Goal: Transaction & Acquisition: Book appointment/travel/reservation

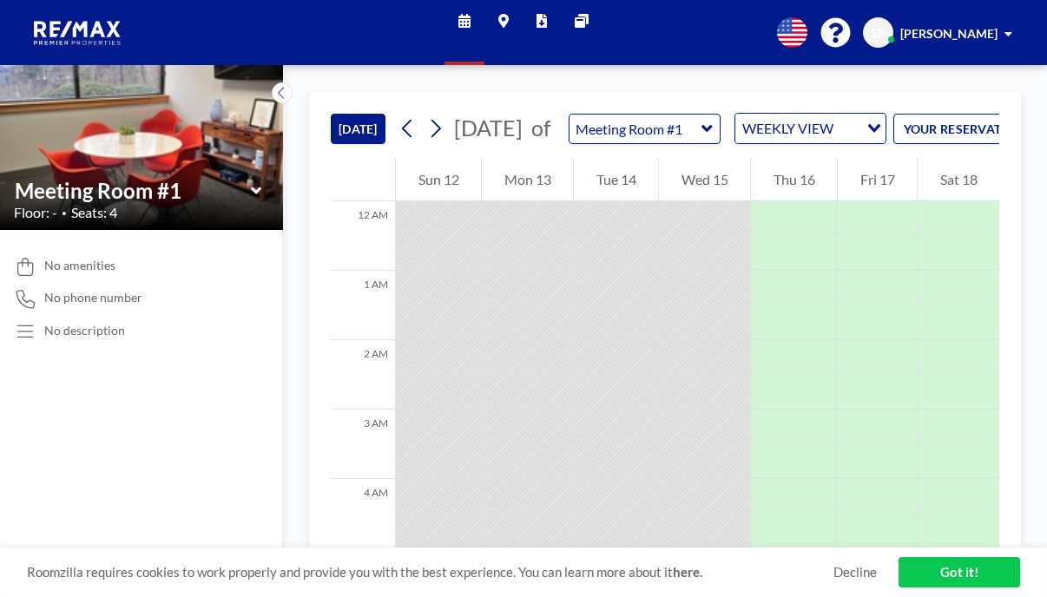
click at [702, 125] on icon at bounding box center [707, 128] width 10 height 7
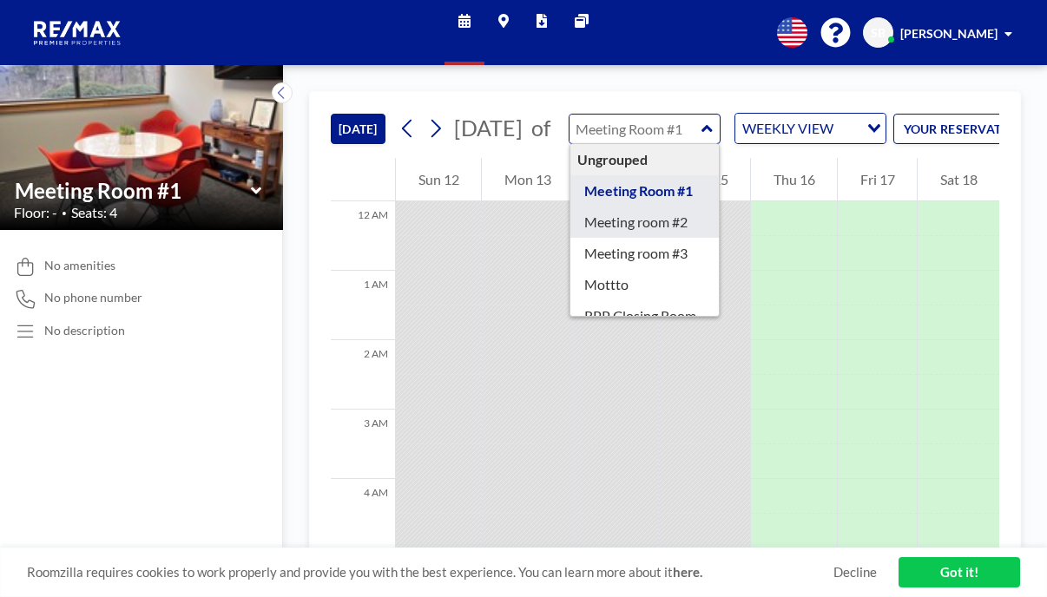
type input "Meeting room #2"
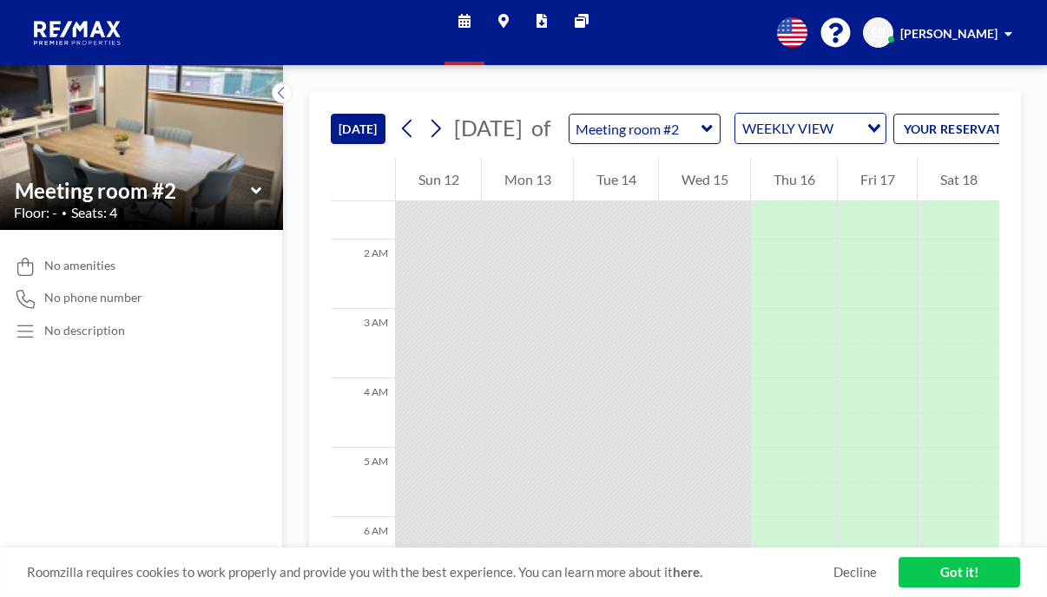
scroll to position [102, 0]
click at [717, 114] on div "Loading..." at bounding box center [872, 127] width 27 height 26
click at [717, 131] on li "DAILY VIEW" at bounding box center [739, 134] width 137 height 25
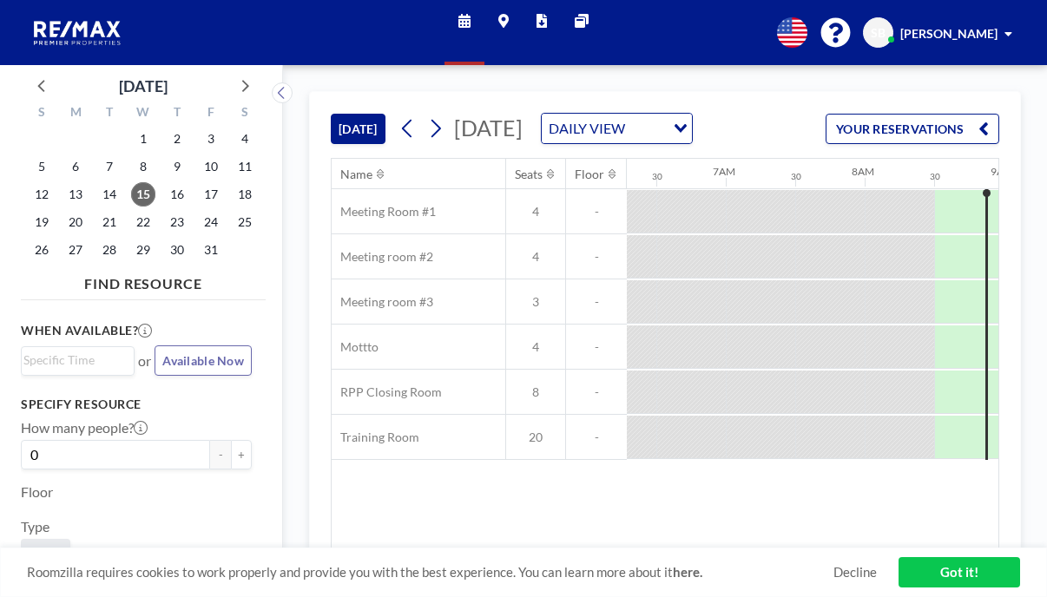
scroll to position [0, 903]
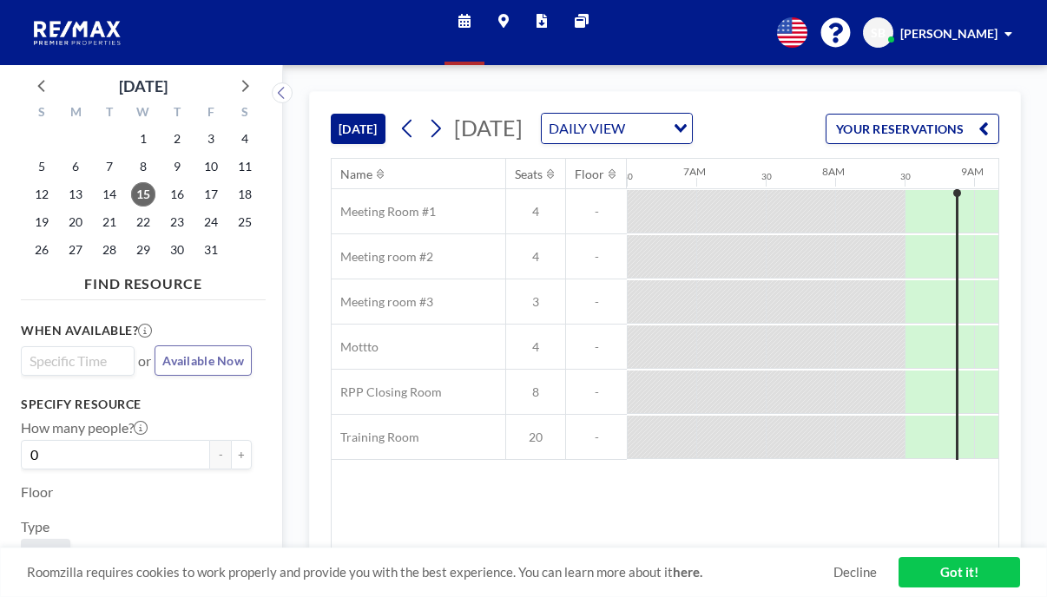
click at [70, 351] on input "Search for option" at bounding box center [73, 361] width 101 height 21
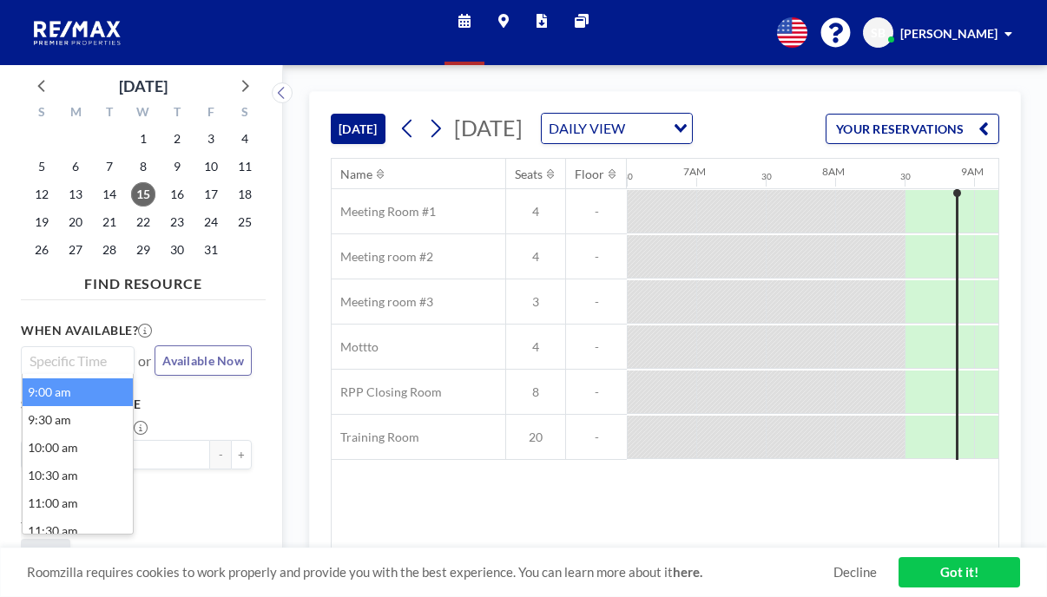
click at [68, 379] on li "9:00 am" at bounding box center [78, 393] width 110 height 28
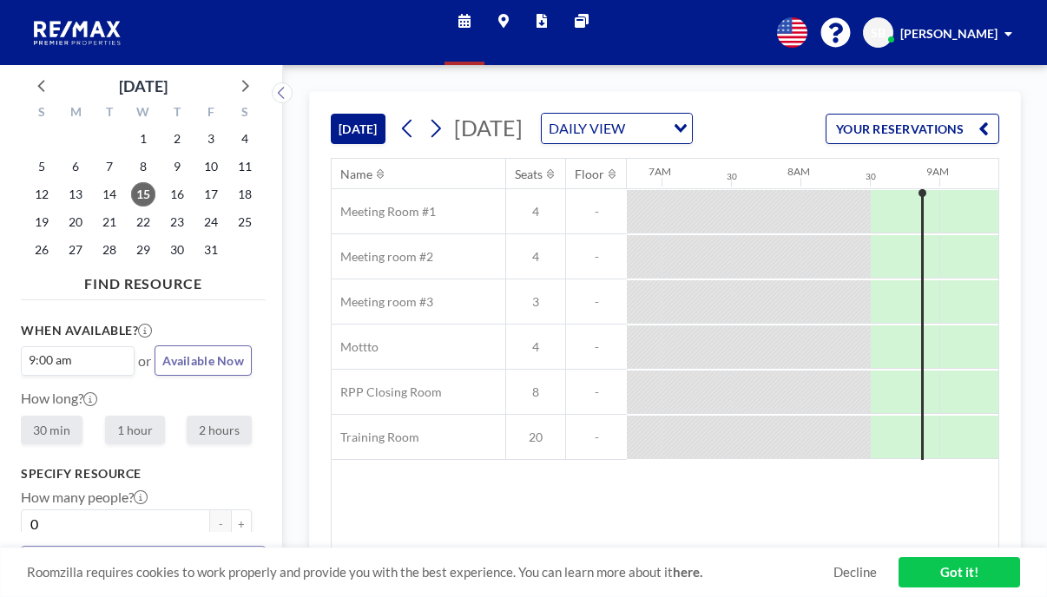
scroll to position [0, 960]
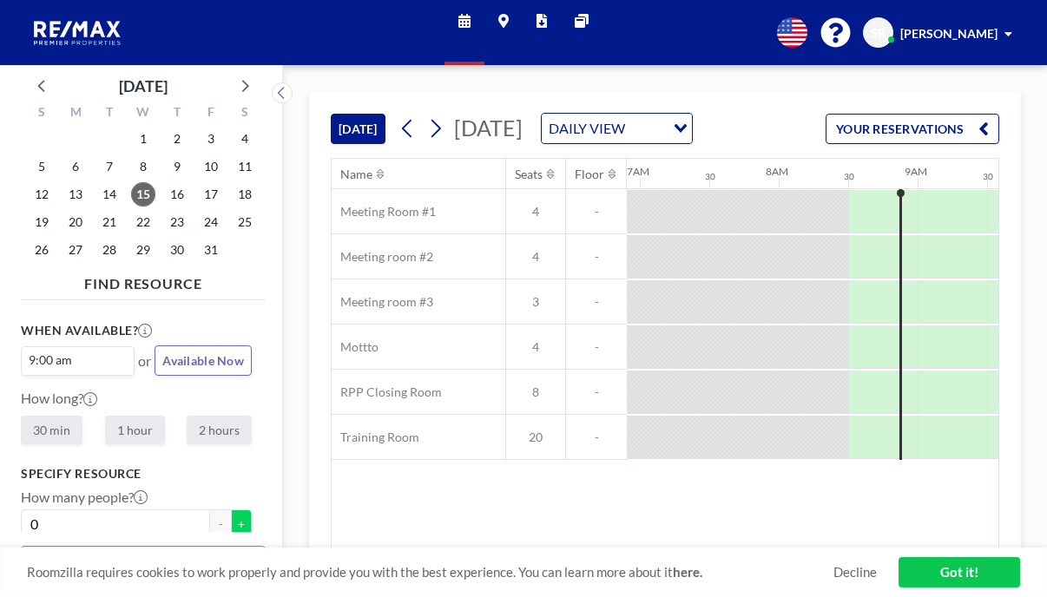
click at [231, 510] on button "+" at bounding box center [241, 525] width 21 height 30
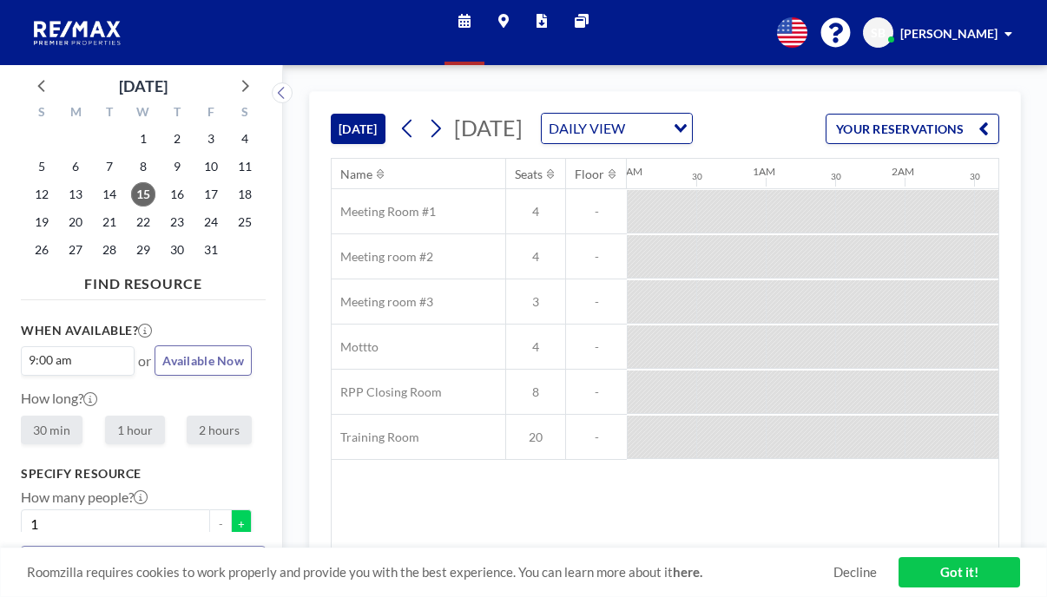
click at [231, 510] on button "+" at bounding box center [241, 525] width 21 height 30
type input "2"
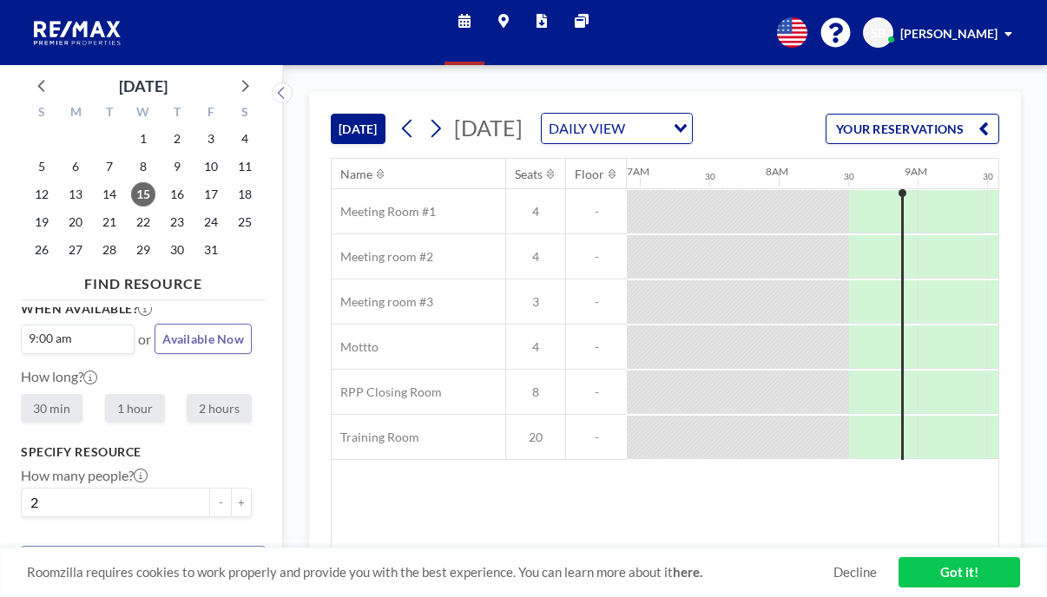
scroll to position [0, 0]
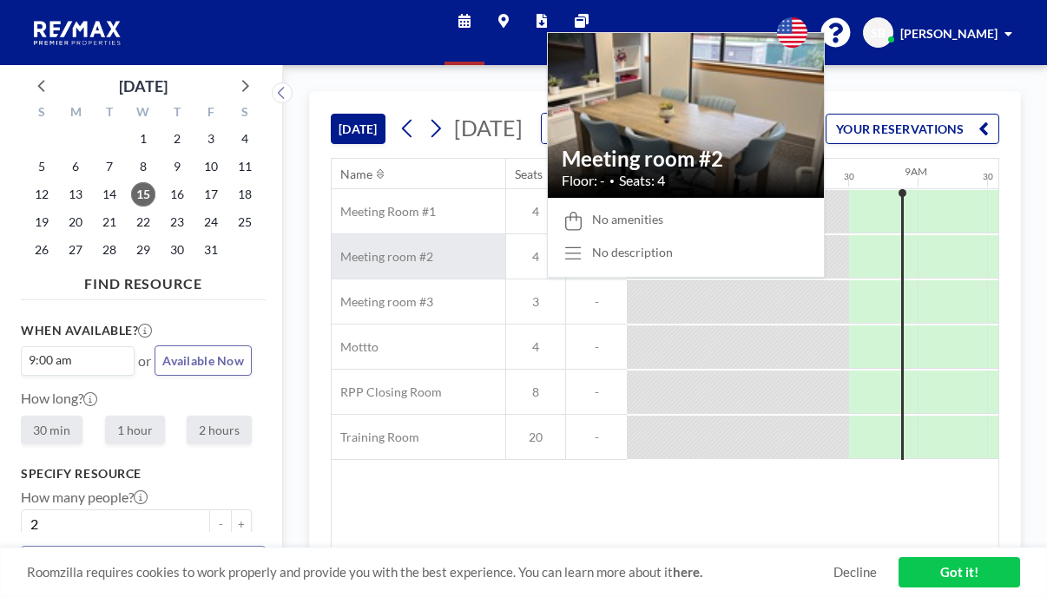
click at [396, 234] on div "Meeting room #2" at bounding box center [419, 256] width 174 height 44
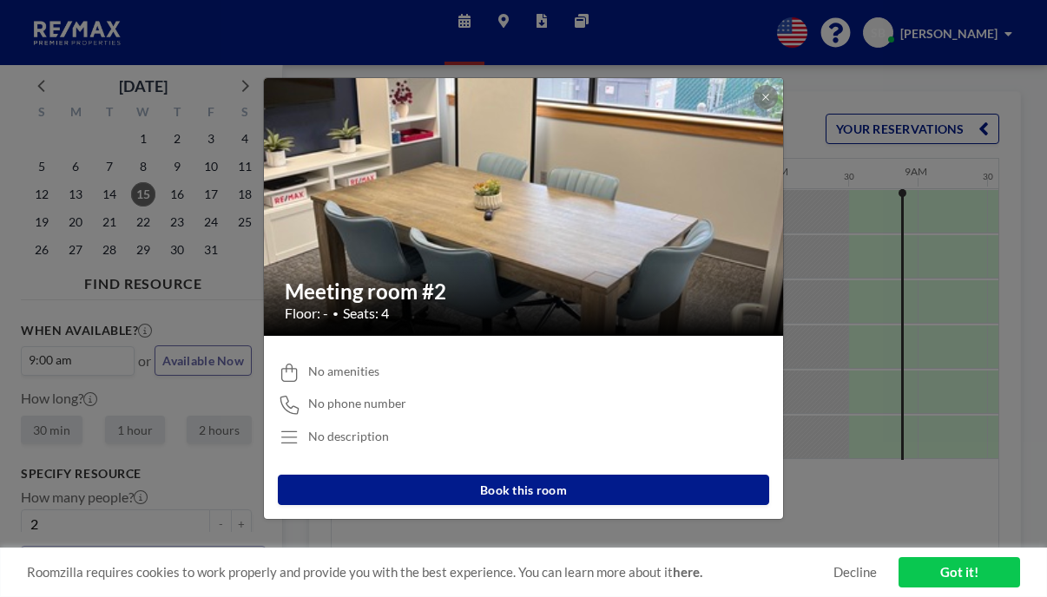
click at [398, 475] on button "Book this room" at bounding box center [524, 490] width 492 height 30
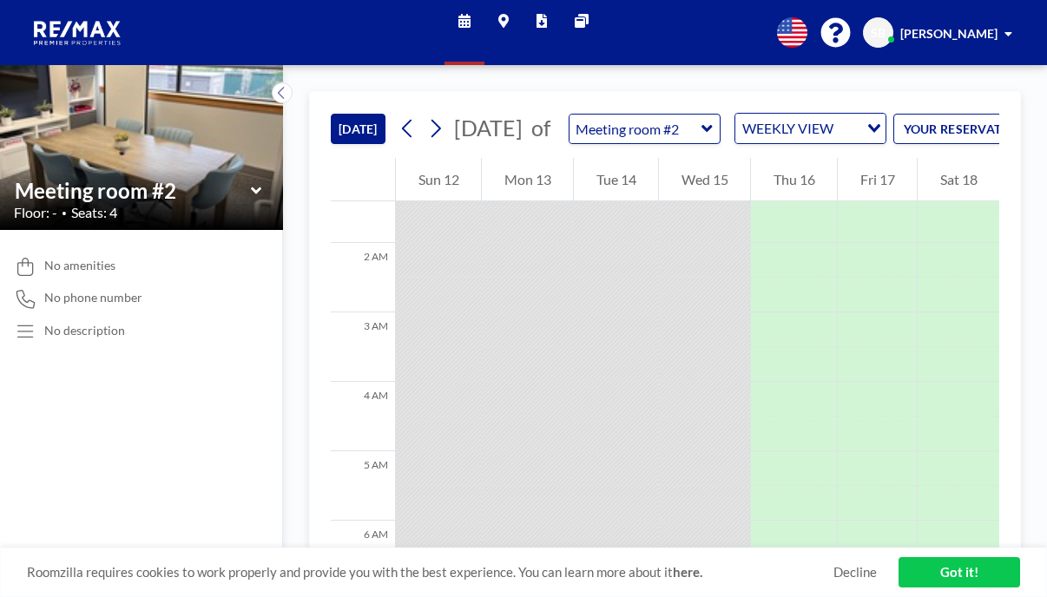
scroll to position [96, 0]
click at [717, 114] on button "YOUR RESERVATIONS" at bounding box center [981, 129] width 174 height 30
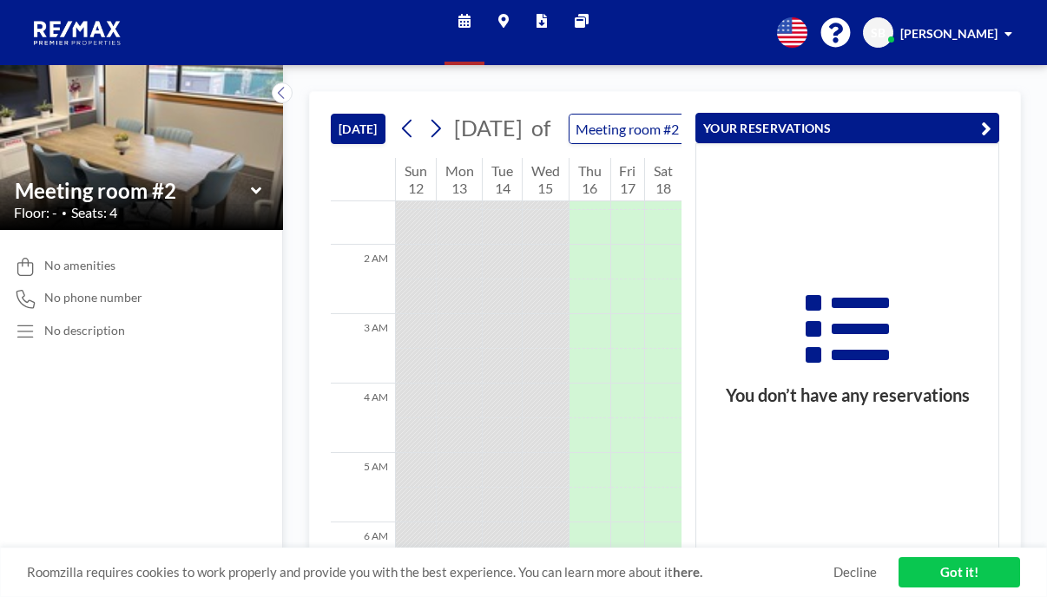
click at [331, 114] on button "[DATE]" at bounding box center [358, 129] width 55 height 30
click at [570, 115] on input "text" at bounding box center [636, 129] width 133 height 29
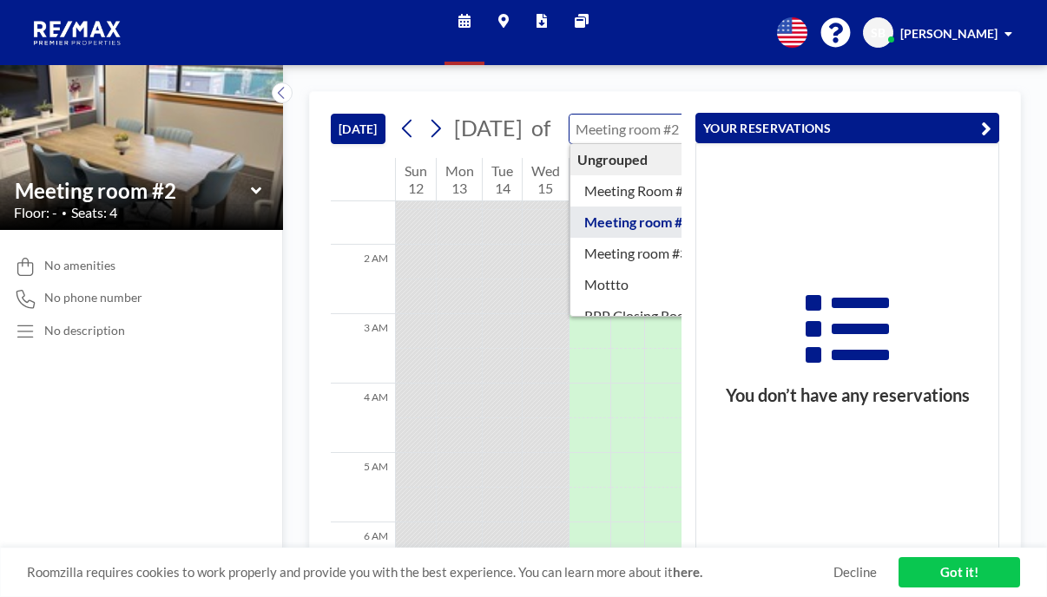
type input "Meeting room #2"
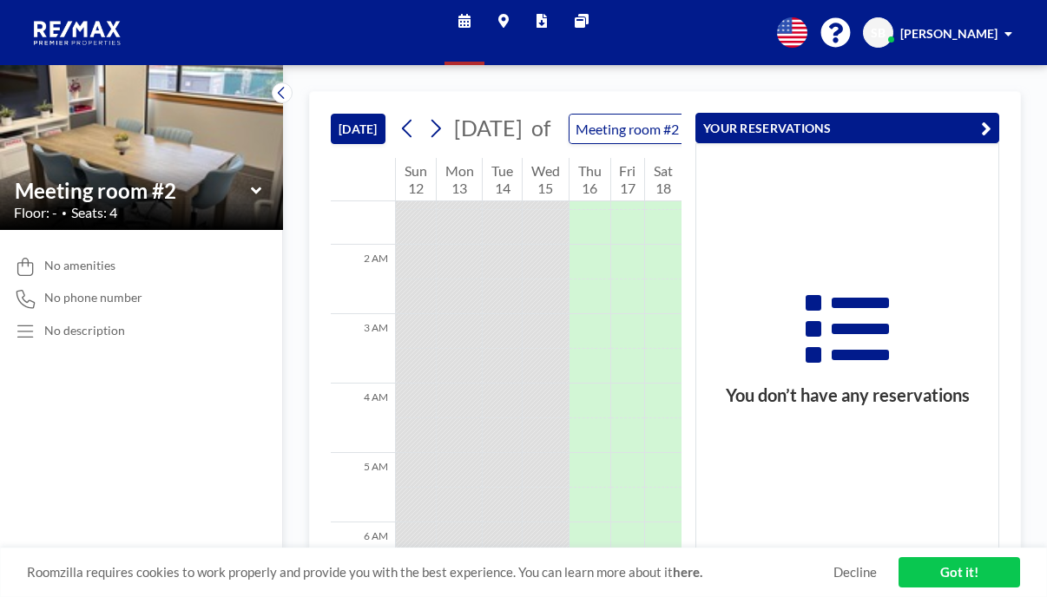
click at [717, 118] on icon "button" at bounding box center [986, 128] width 10 height 21
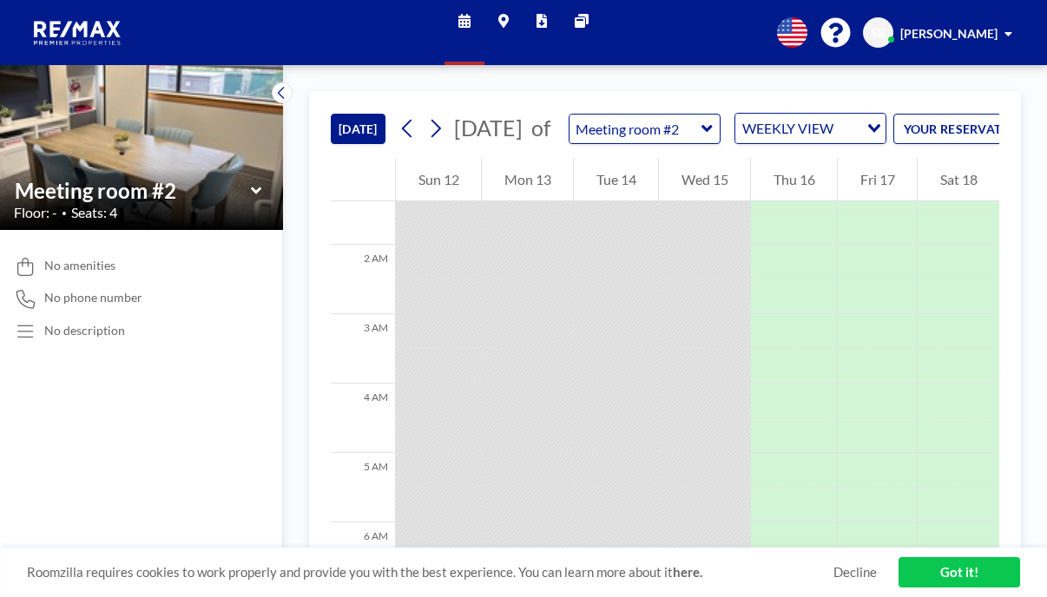
click at [717, 580] on link "Got it!" at bounding box center [960, 573] width 122 height 30
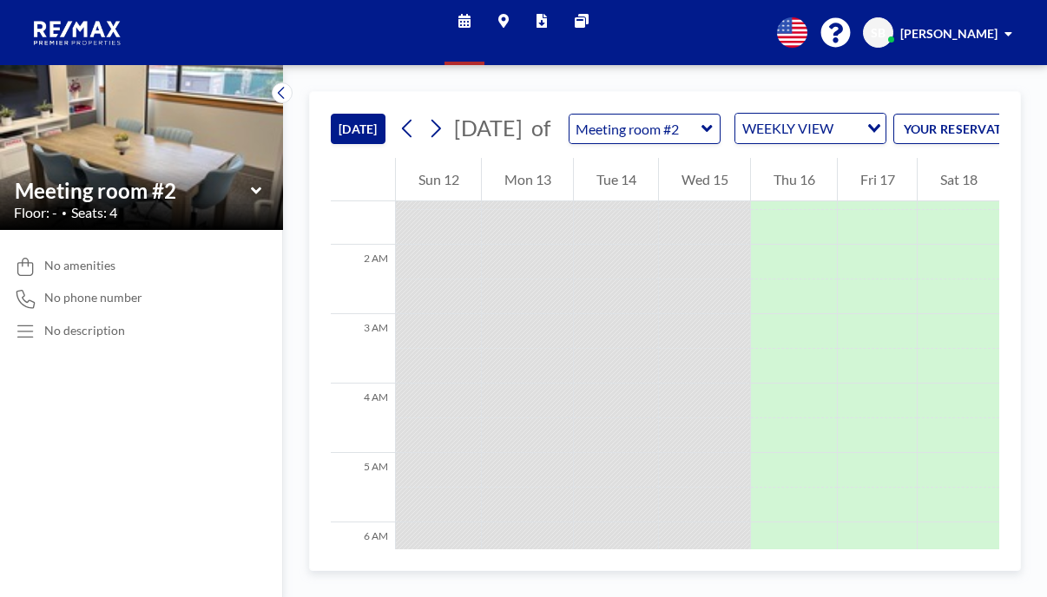
click at [471, 17] on icon at bounding box center [465, 21] width 12 height 14
click at [575, 17] on icon at bounding box center [582, 21] width 14 height 14
click at [331, 114] on button "[DATE]" at bounding box center [358, 129] width 55 height 30
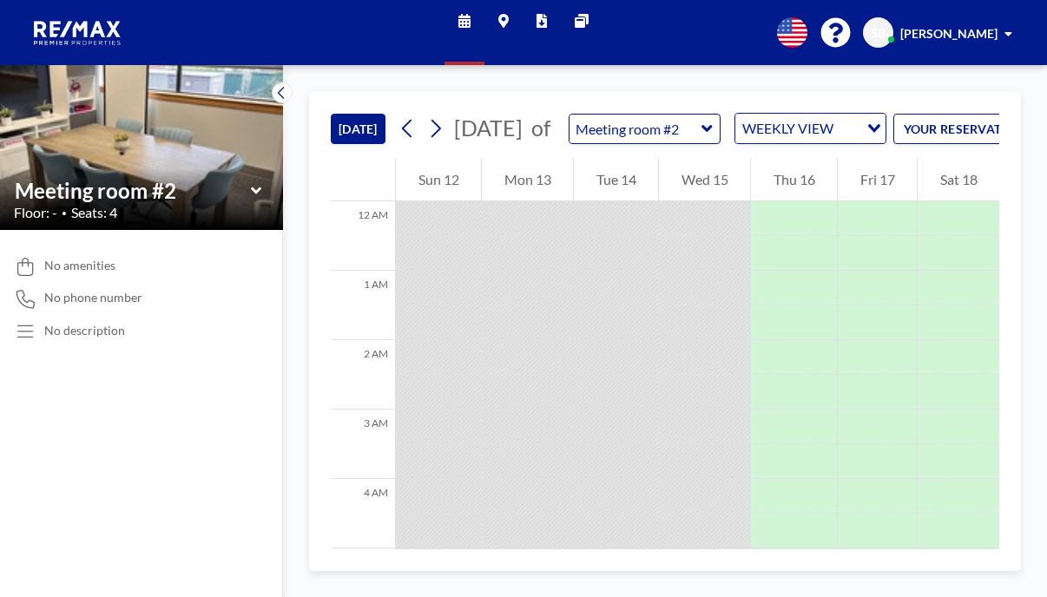
click at [276, 84] on icon at bounding box center [281, 92] width 11 height 17
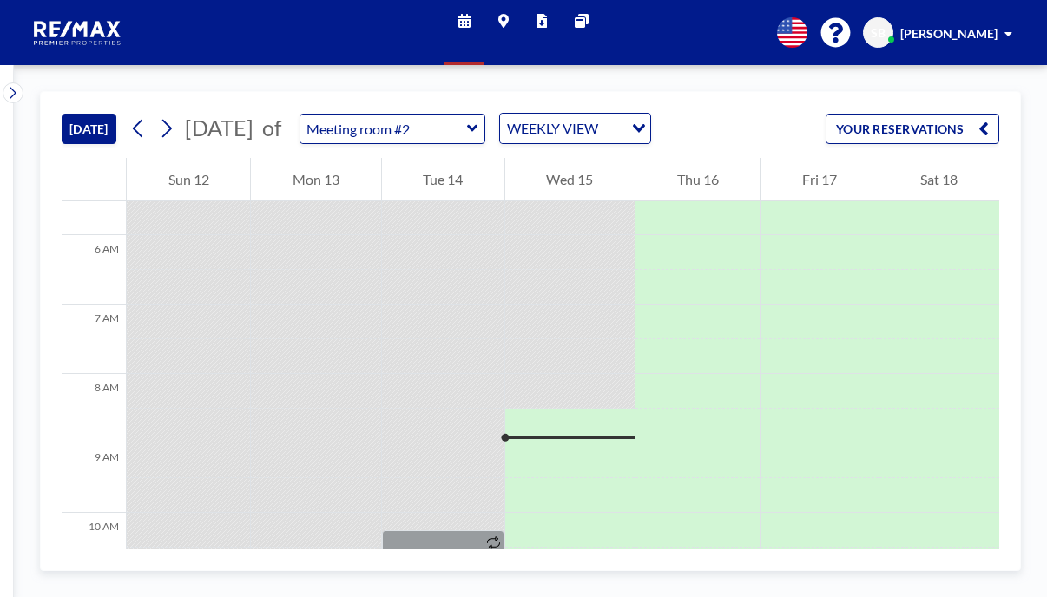
scroll to position [392, 0]
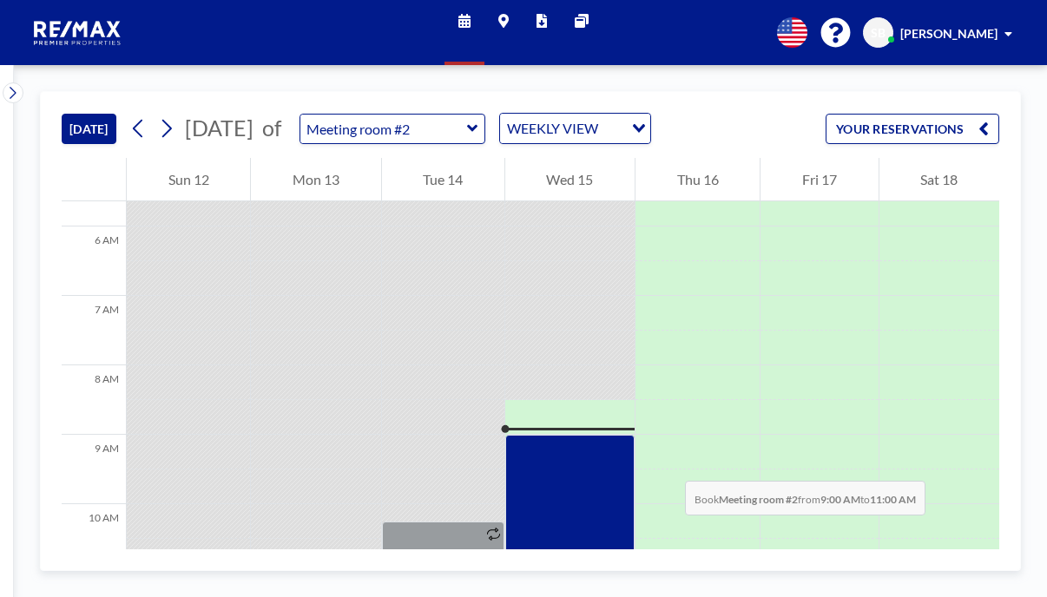
drag, startPoint x: 537, startPoint y: 306, endPoint x: 538, endPoint y: 368, distance: 62.6
click at [538, 435] on div at bounding box center [569, 504] width 129 height 139
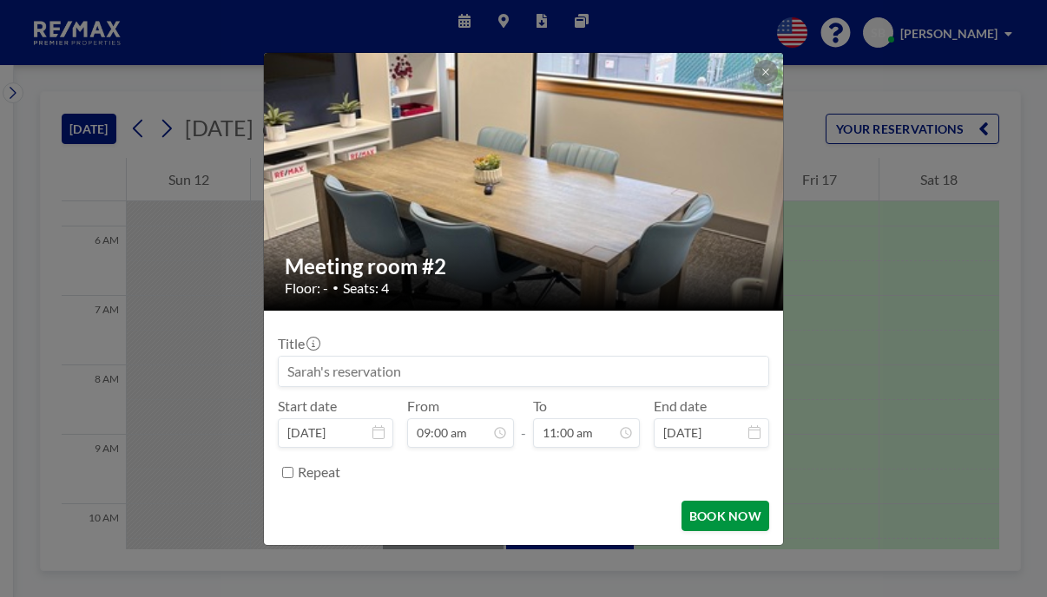
click at [694, 501] on button "BOOK NOW" at bounding box center [726, 516] width 88 height 30
